Goal: Communication & Community: Answer question/provide support

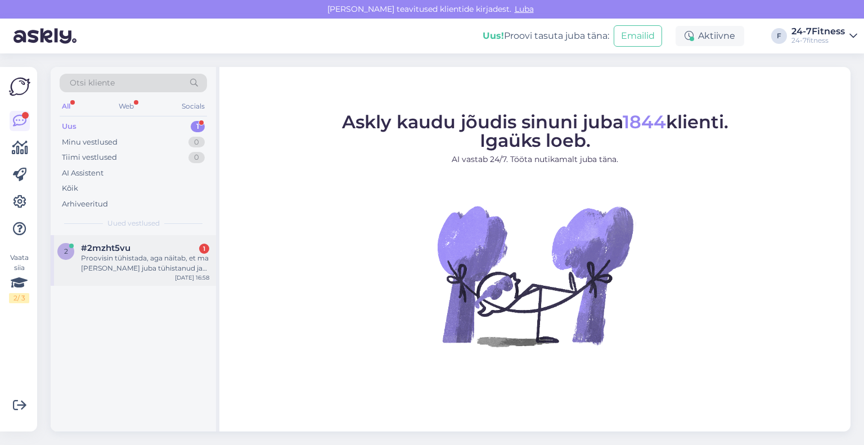
click at [101, 249] on span "#2mzht5vu" at bounding box center [105, 248] width 49 height 10
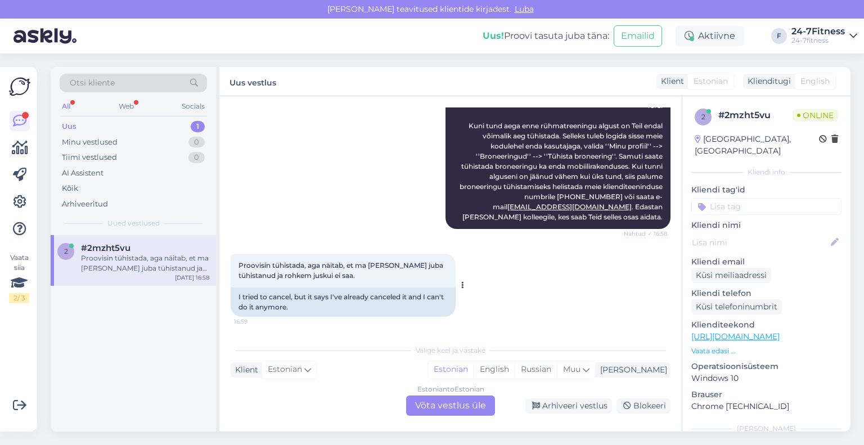
scroll to position [17, 0]
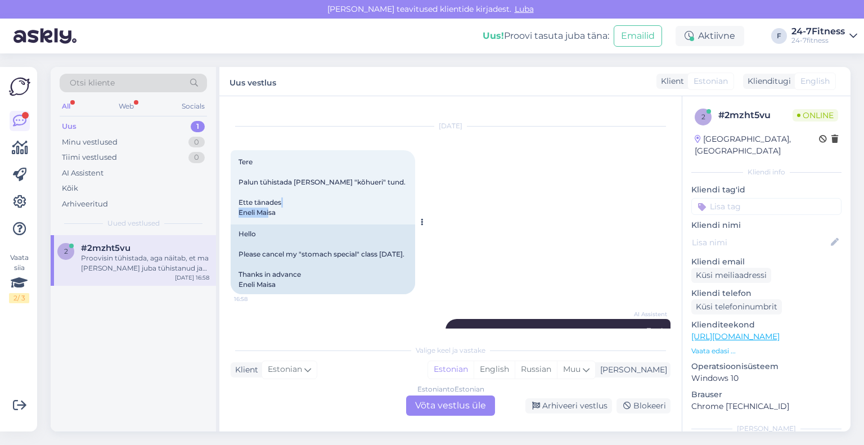
drag, startPoint x: 295, startPoint y: 209, endPoint x: 236, endPoint y: 215, distance: 59.4
click at [236, 215] on div "Tere Palun tühistada [PERSON_NAME] "kõhueri" tund. Ette tänades Eneli Maisa 16:…" at bounding box center [323, 187] width 184 height 74
copy span "[PERSON_NAME]"
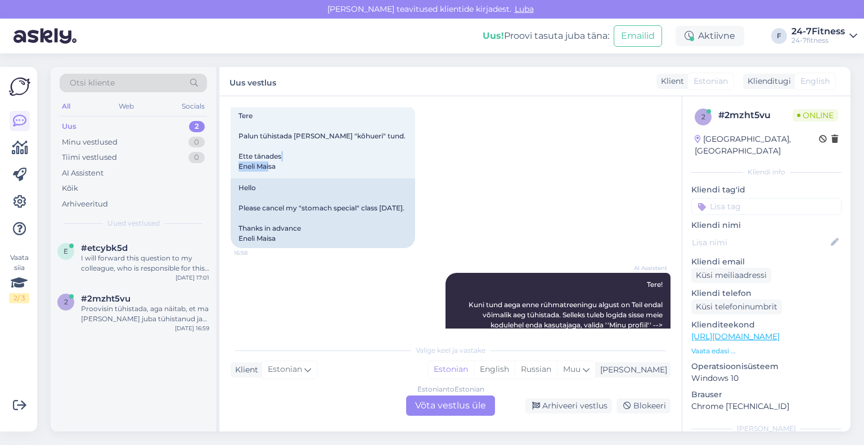
scroll to position [242, 0]
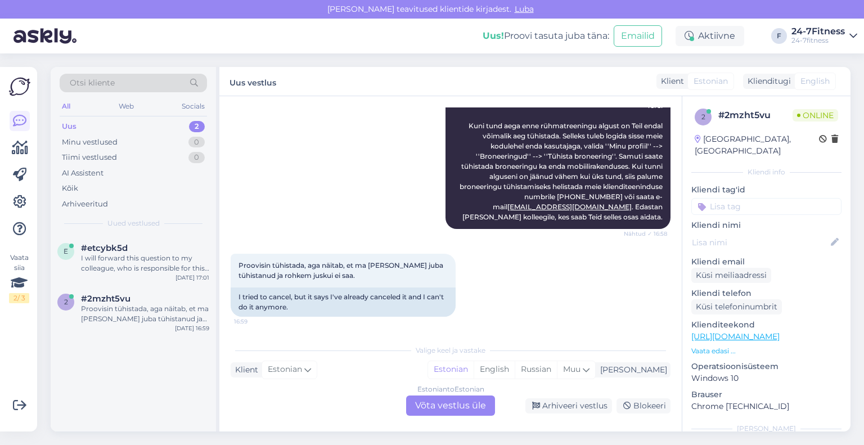
click at [428, 409] on div "Estonian to Estonian Võta vestlus üle" at bounding box center [450, 405] width 89 height 20
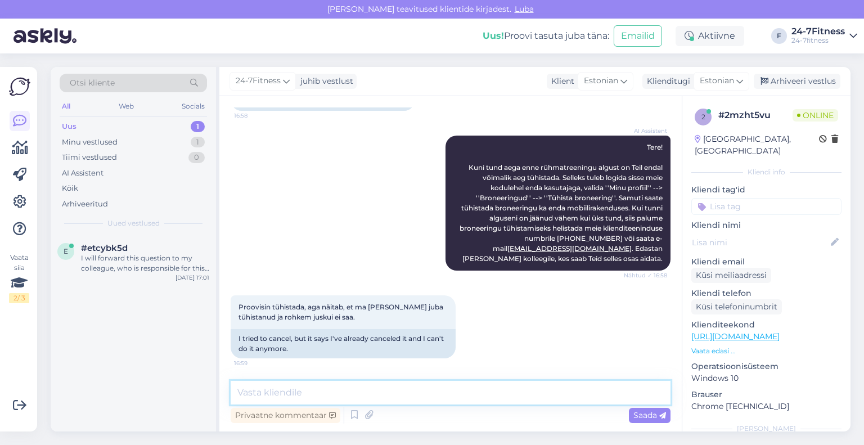
click at [407, 385] on textarea at bounding box center [451, 393] width 440 height 24
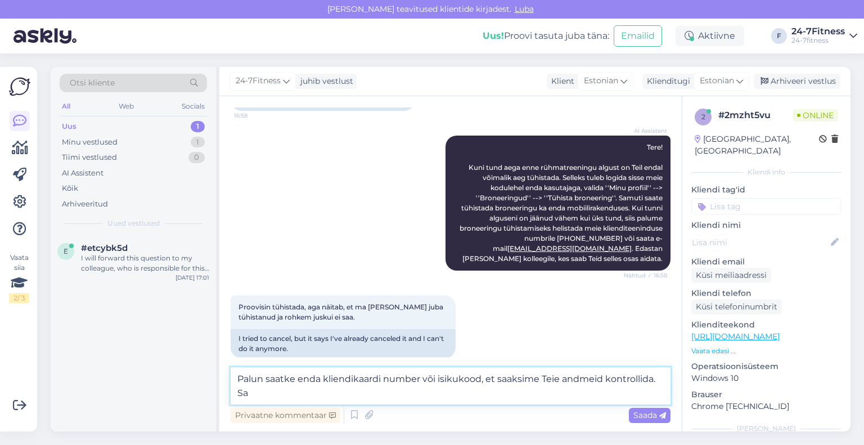
scroll to position [214, 0]
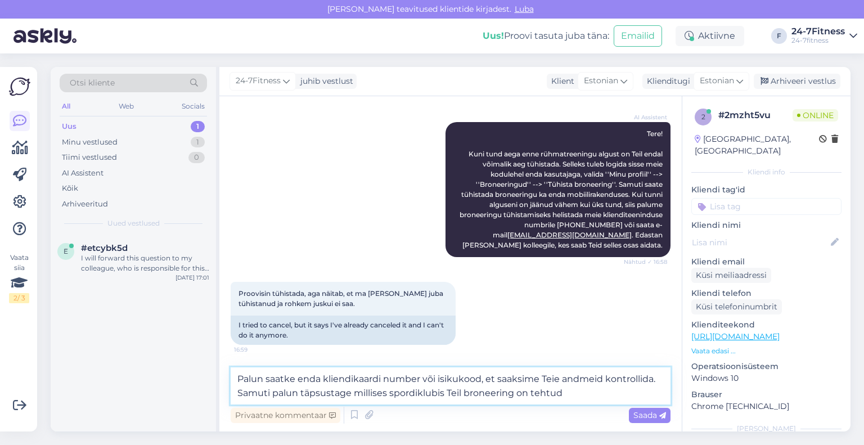
type textarea "Palun saatke enda kliendikaardi number või isikukood, et saaksime Teie andmeid …"
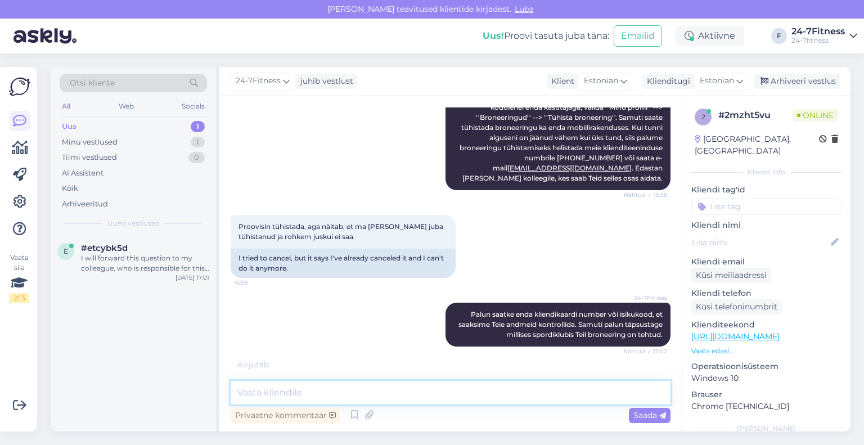
scroll to position [317, 0]
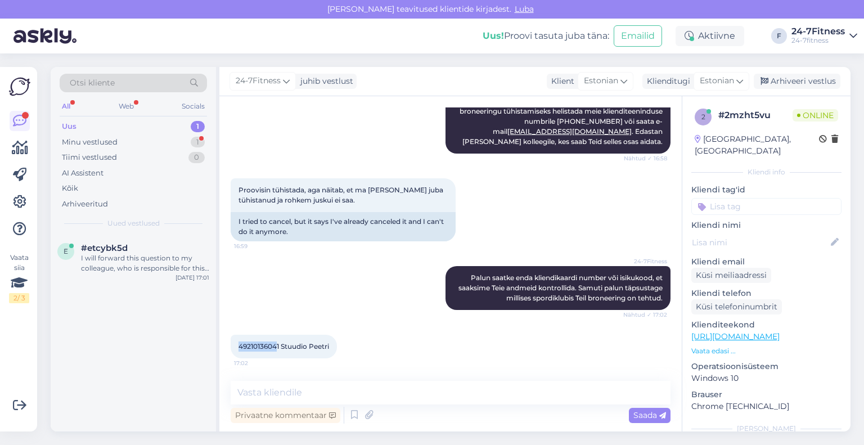
drag, startPoint x: 278, startPoint y: 344, endPoint x: 239, endPoint y: 347, distance: 39.5
click at [239, 347] on span "49210136041 Stuudio Peetri" at bounding box center [283, 346] width 91 height 8
click at [292, 340] on div "49210136041 Stuudio Peetri 17:02" at bounding box center [284, 347] width 106 height 24
drag, startPoint x: 282, startPoint y: 346, endPoint x: 236, endPoint y: 351, distance: 46.4
click at [236, 351] on div "49210136041 Stuudio Peetri 17:02" at bounding box center [284, 347] width 106 height 24
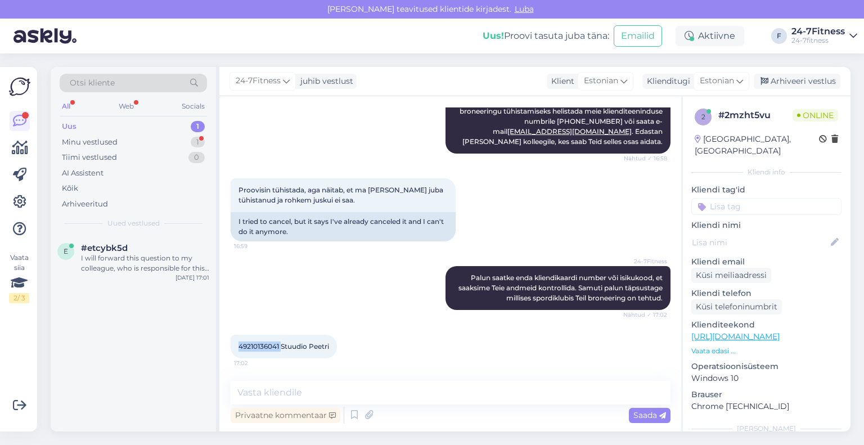
copy span "49210136041"
click at [409, 395] on textarea at bounding box center [451, 393] width 440 height 24
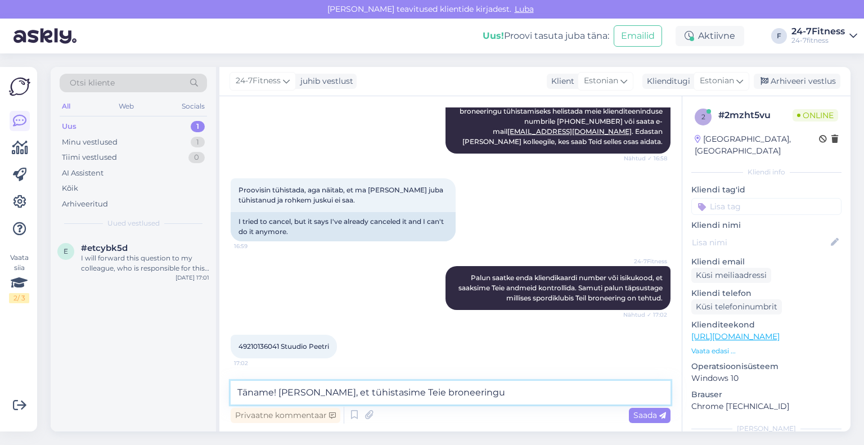
type textarea "Täname! [PERSON_NAME], et tühistasime Teie broneeringu."
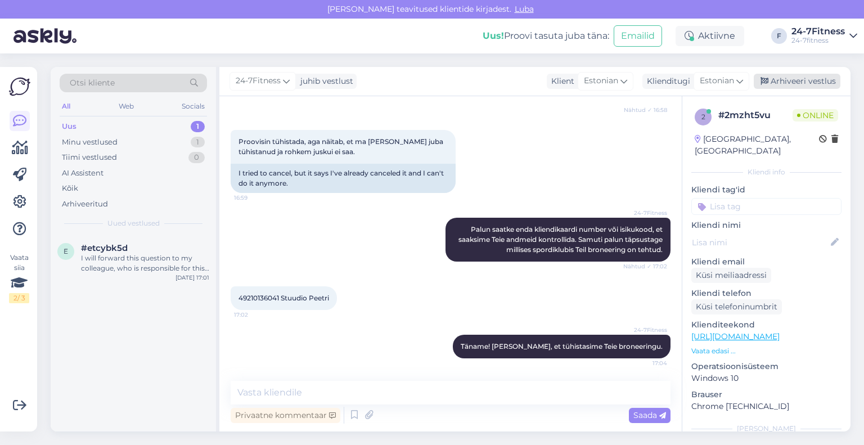
click at [797, 78] on div "Arhiveeri vestlus" at bounding box center [797, 81] width 87 height 15
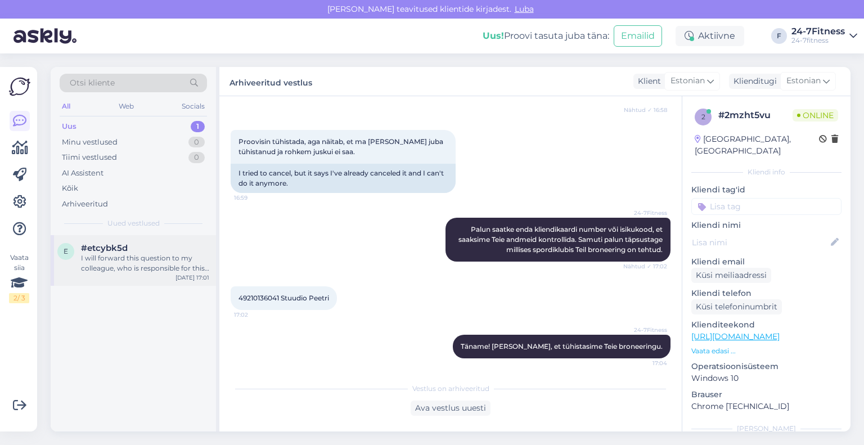
click at [118, 254] on div "I will forward this question to my colleague, who is responsible for this. The …" at bounding box center [145, 263] width 128 height 20
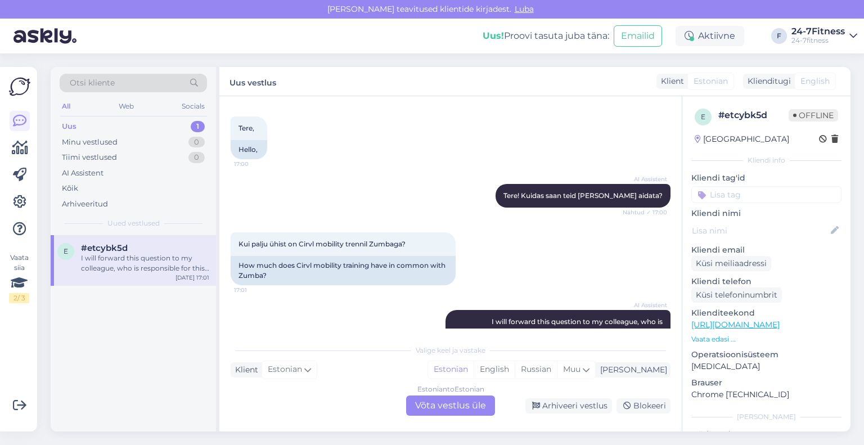
scroll to position [1207, 0]
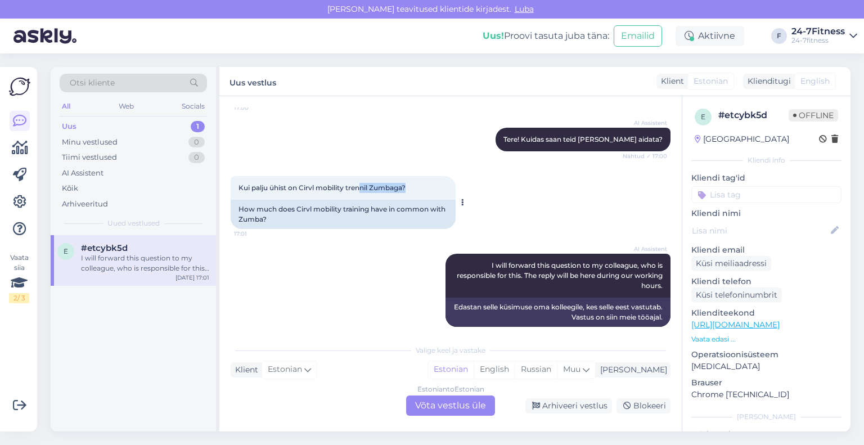
drag, startPoint x: 407, startPoint y: 177, endPoint x: 360, endPoint y: 180, distance: 46.8
click at [360, 183] on span "Kui palju ühist on Cirvl mobility trennil Zumbaga?" at bounding box center [321, 187] width 167 height 8
click at [411, 176] on div "Kui palju ühist on Cirvl mobility trennil Zumbaga? 17:01" at bounding box center [343, 188] width 225 height 24
drag, startPoint x: 411, startPoint y: 173, endPoint x: 235, endPoint y: 172, distance: 176.0
click at [235, 176] on div "Kui palju ühist on Cirvl mobility trennil Zumbaga? 17:01" at bounding box center [343, 188] width 225 height 24
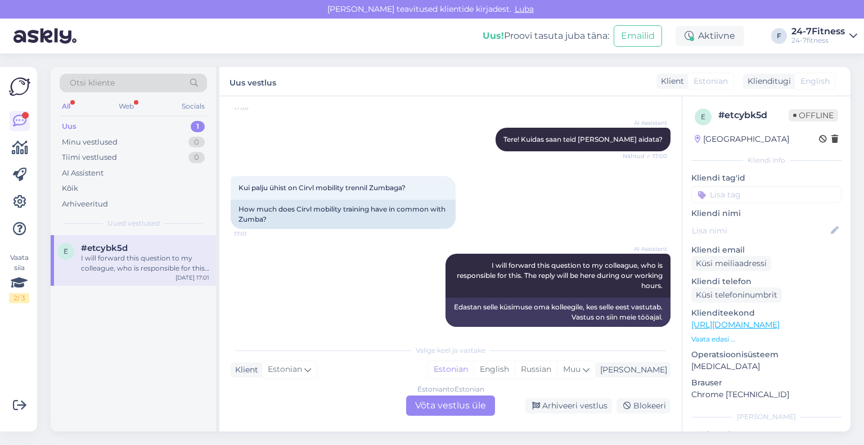
copy span "Kui palju ühist on Cirvl mobility trennil Zumbaga?"
click at [456, 408] on div "Estonian to Estonian Võta vestlus üle" at bounding box center [450, 405] width 89 height 20
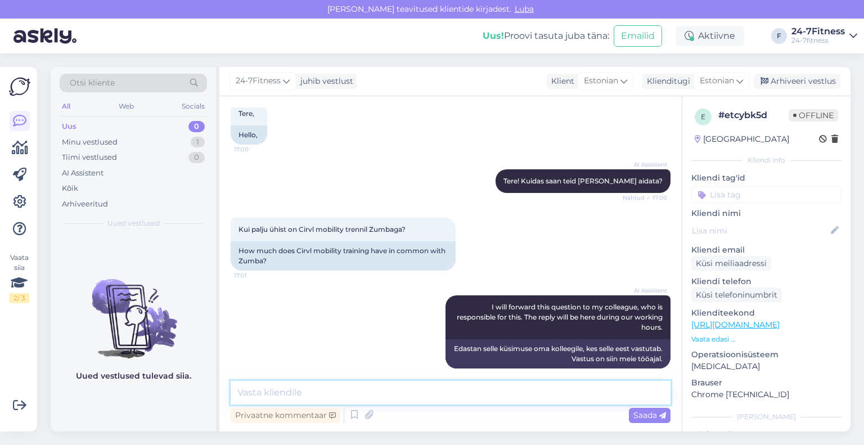
click at [372, 387] on textarea at bounding box center [451, 393] width 440 height 24
paste textarea "Lore! Ipsumd Sita consectetu adip! ELITS Doeiusmo te Incid utlabor etdol magnaa…"
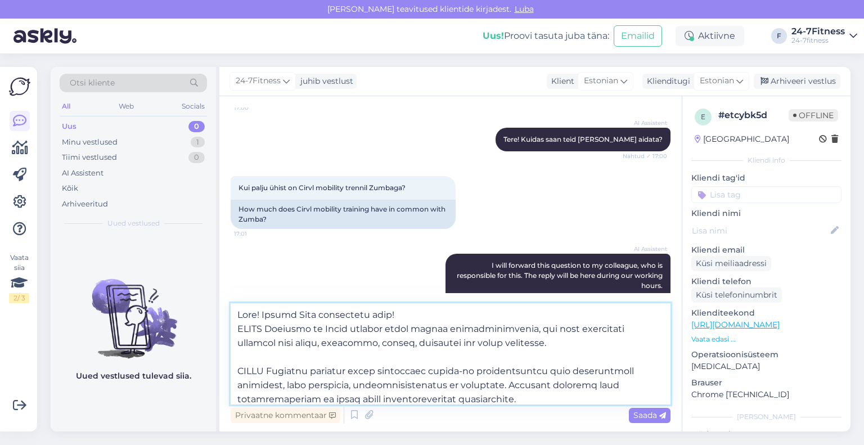
scroll to position [175, 0]
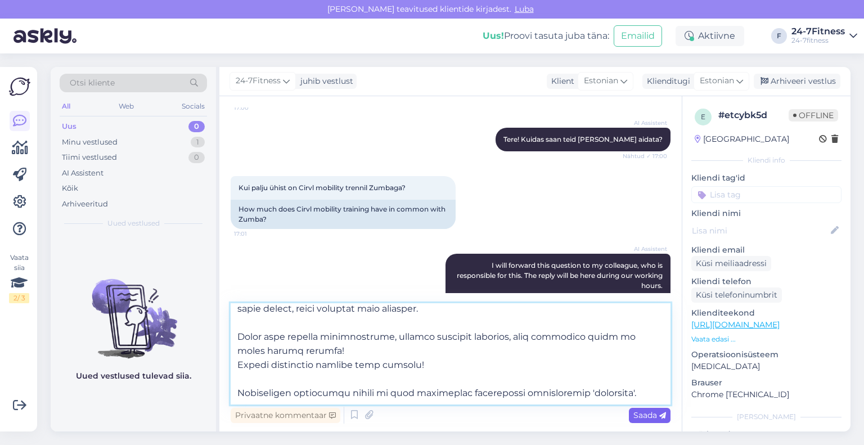
type textarea "Lore! Ipsumd Sita consectetu adip! ELITS Doeiusmo te Incid utlabor etdol magnaa…"
click at [637, 418] on span "Saada" at bounding box center [649, 415] width 33 height 10
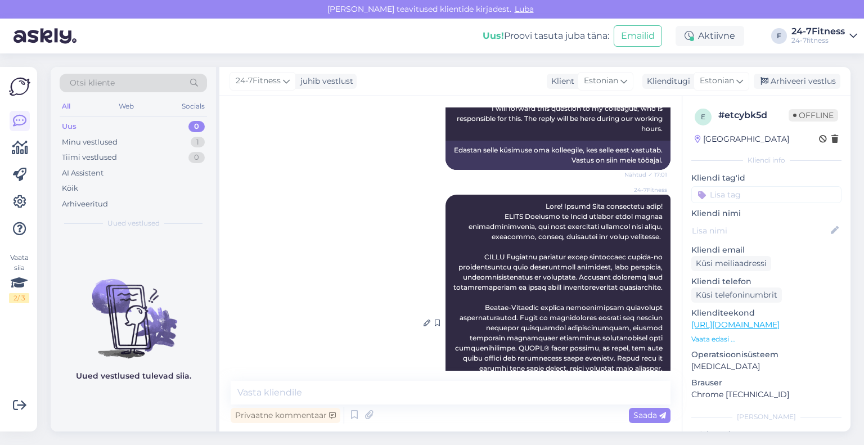
scroll to position [1165, 0]
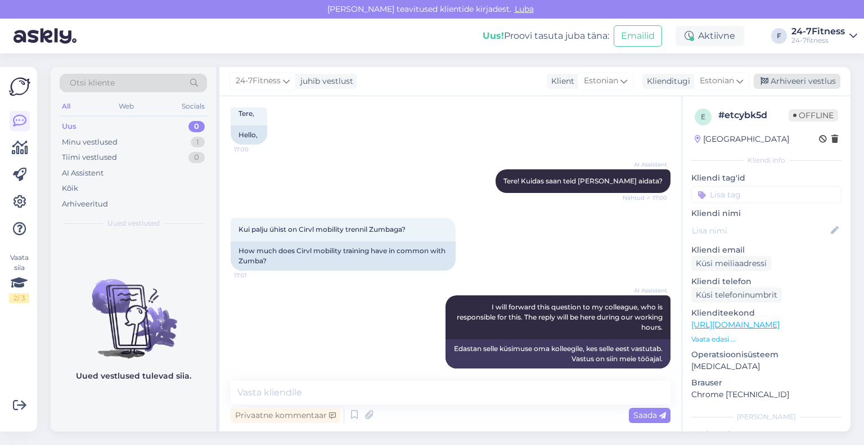
click at [792, 79] on div "Arhiveeri vestlus" at bounding box center [797, 81] width 87 height 15
